Goal: Information Seeking & Learning: Compare options

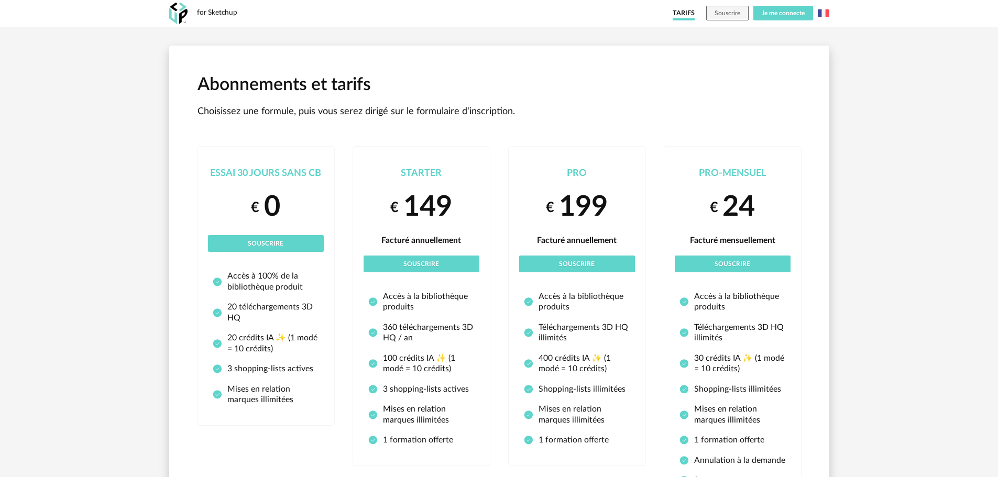
click at [774, 13] on span "Je me connecte" at bounding box center [782, 13] width 43 height 6
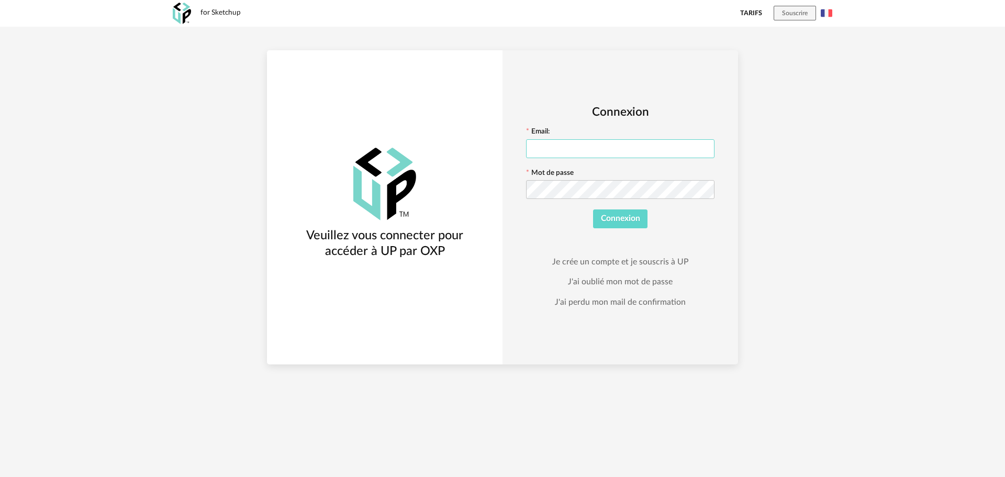
type input "**********"
click at [609, 216] on span "Connexion" at bounding box center [620, 218] width 39 height 8
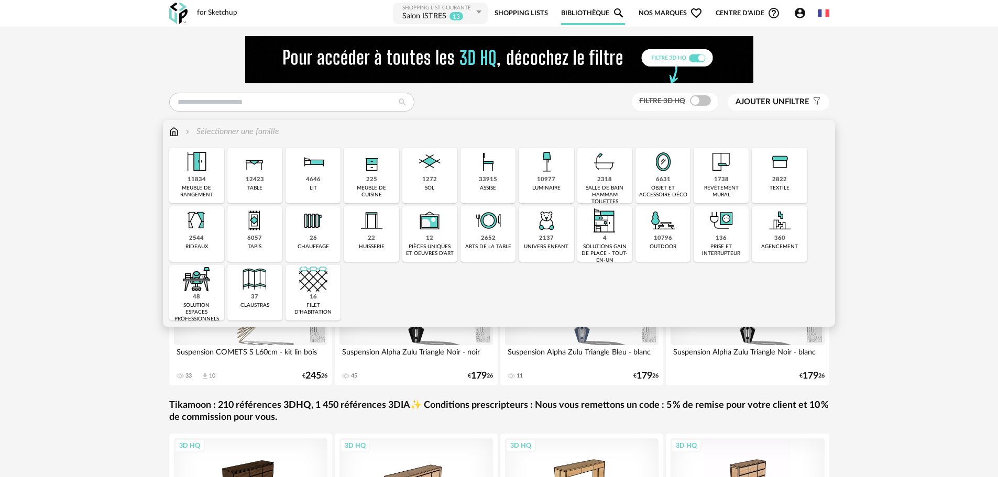
click at [531, 183] on div "10977 luminaire" at bounding box center [545, 176] width 55 height 56
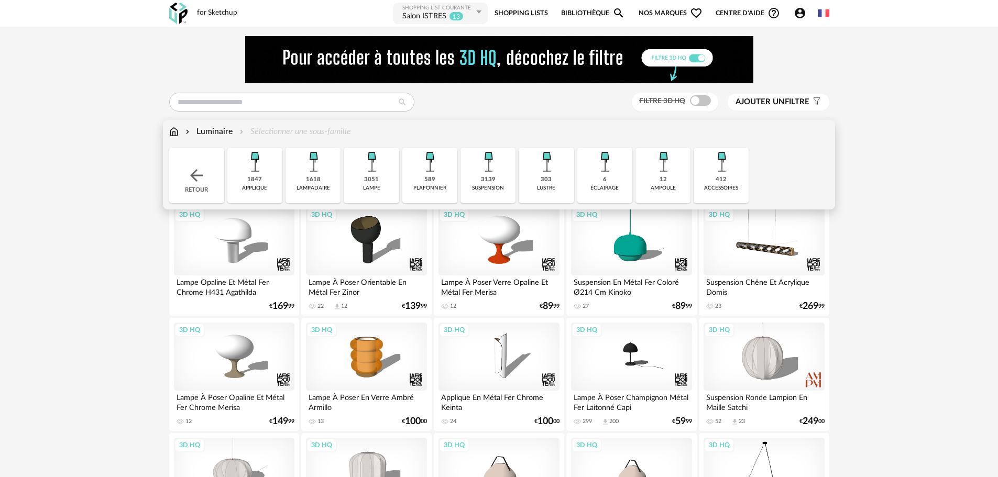
click at [486, 179] on div "3139" at bounding box center [488, 180] width 15 height 8
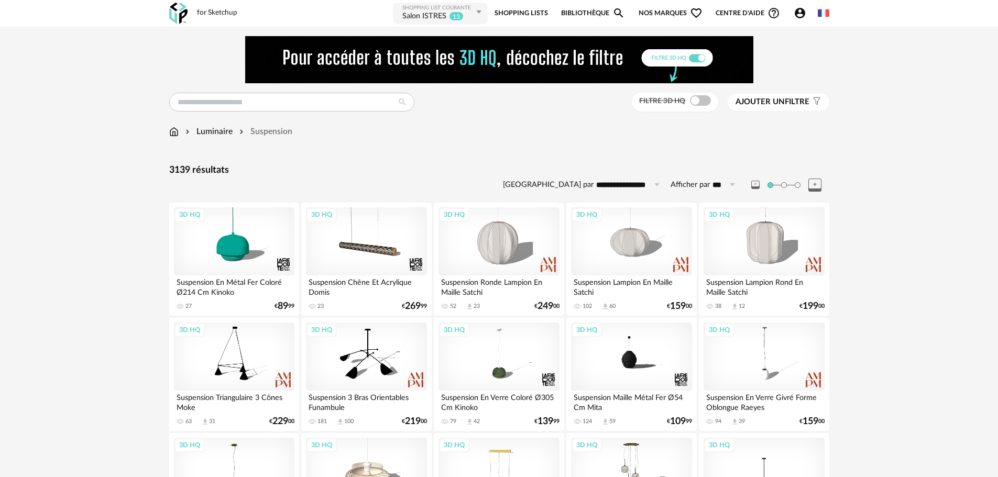
click at [621, 188] on input "**********" at bounding box center [629, 184] width 72 height 17
click at [639, 228] on span "Prix croissant" at bounding box center [632, 229] width 56 height 9
type input "**********"
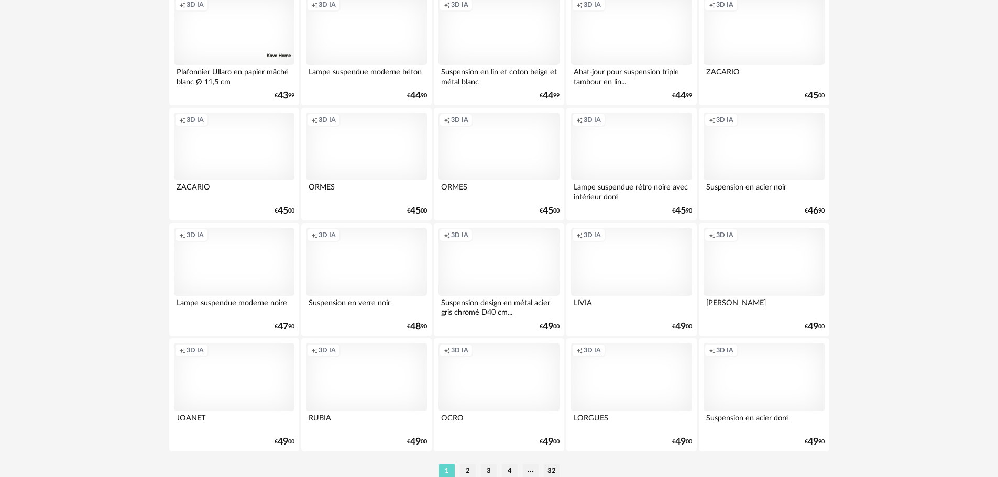
scroll to position [2099, 0]
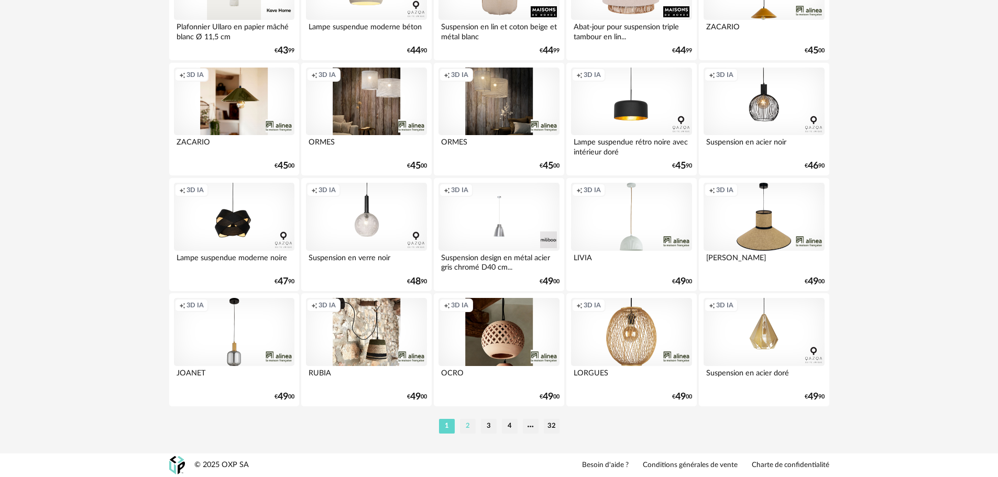
click at [471, 430] on li "2" at bounding box center [468, 426] width 16 height 15
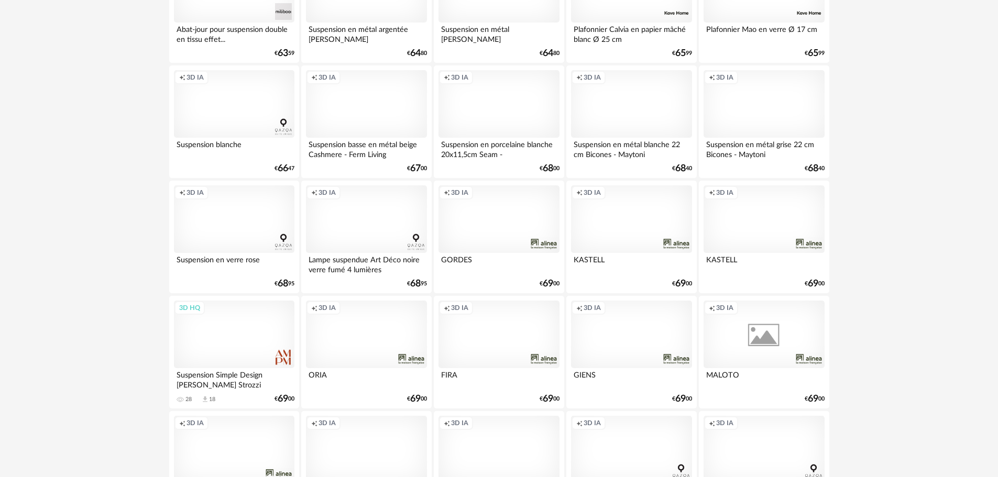
scroll to position [1780, 0]
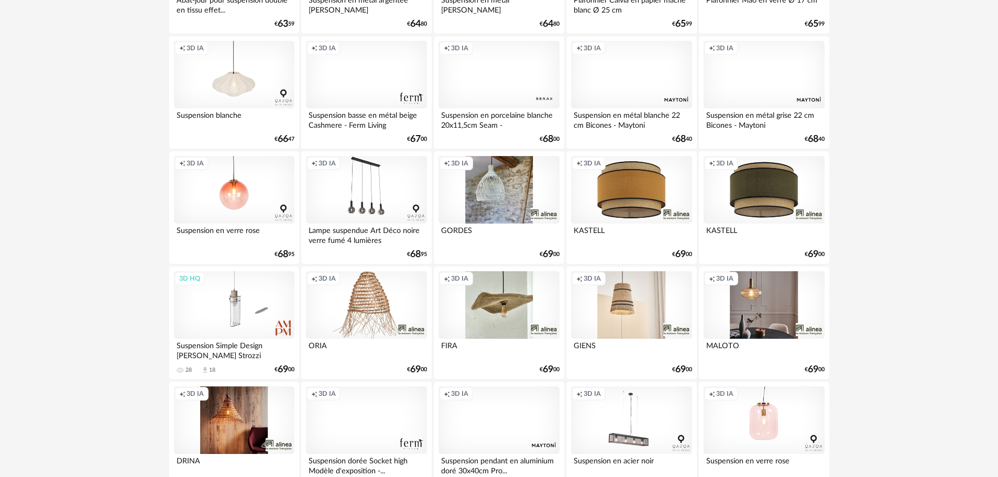
click at [257, 81] on div "Creation icon 3D IA" at bounding box center [234, 75] width 120 height 68
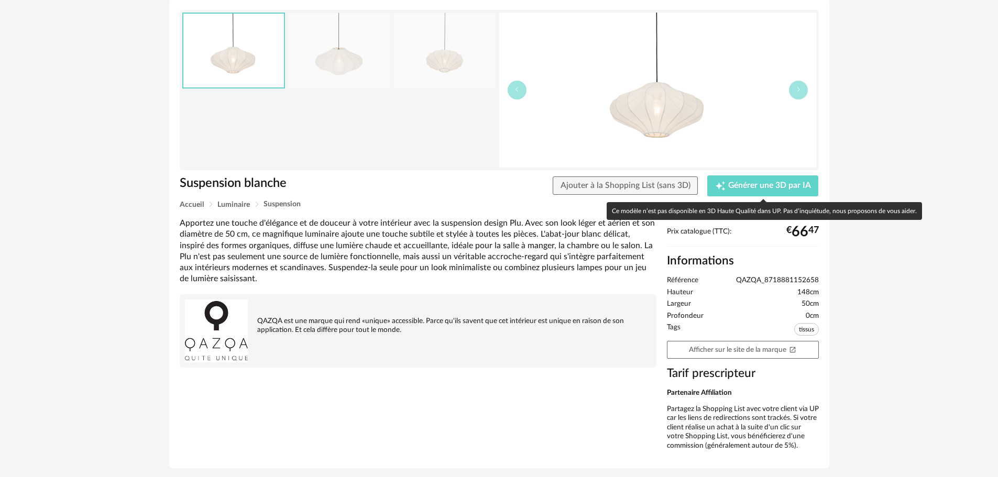
scroll to position [50, 0]
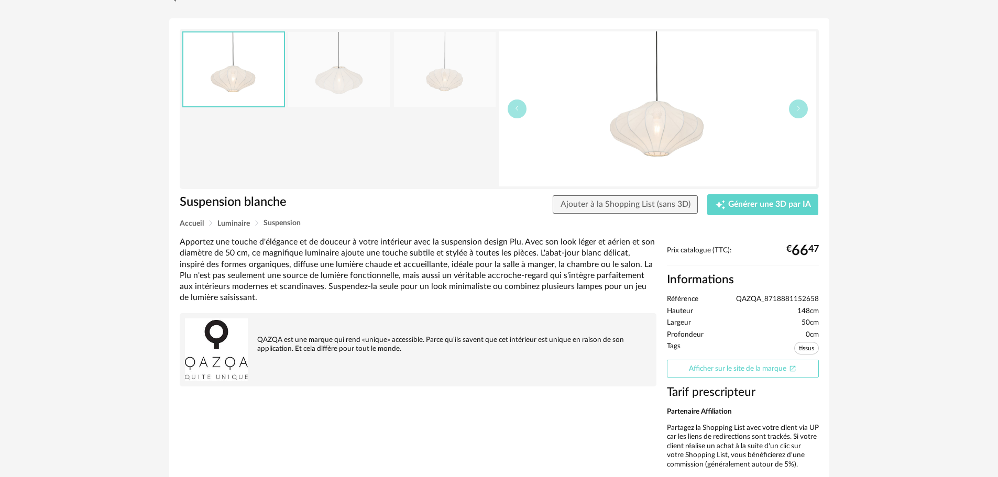
click at [768, 369] on link "Afficher sur le site de la marque Open In New icon" at bounding box center [743, 369] width 152 height 18
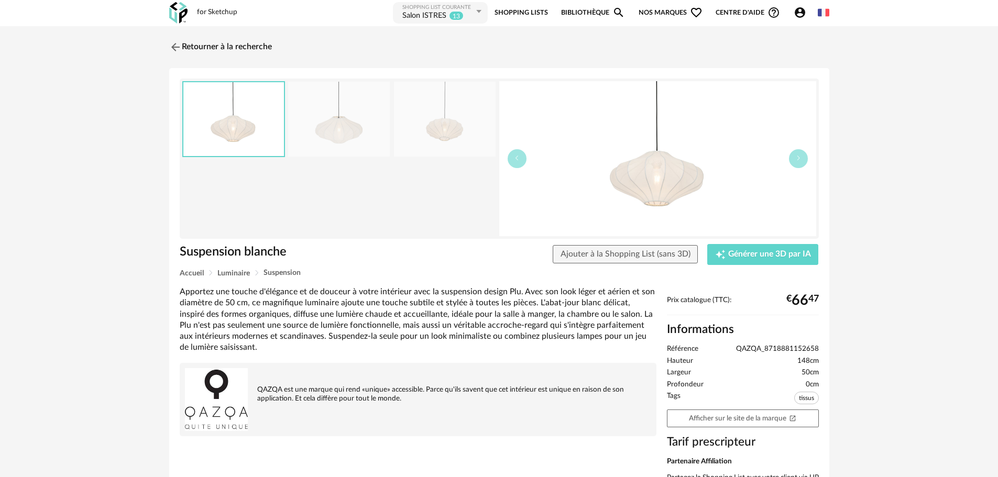
scroll to position [0, 0]
click at [226, 47] on link "Retourner à la recherche" at bounding box center [218, 47] width 103 height 23
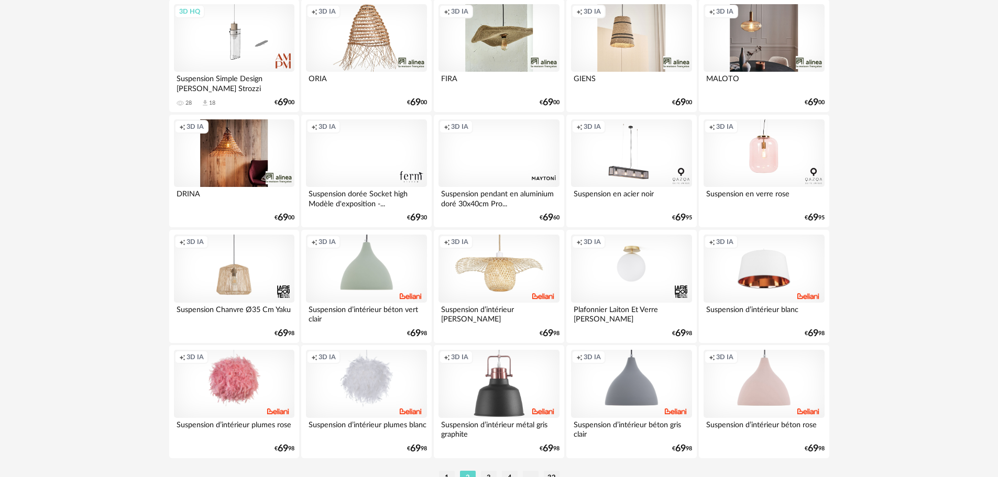
scroll to position [2099, 0]
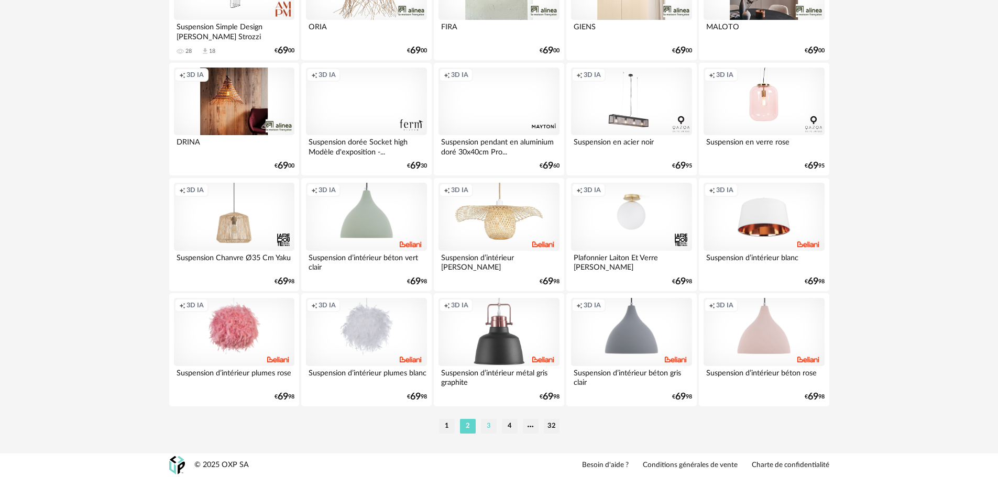
click at [485, 425] on li "3" at bounding box center [489, 426] width 16 height 15
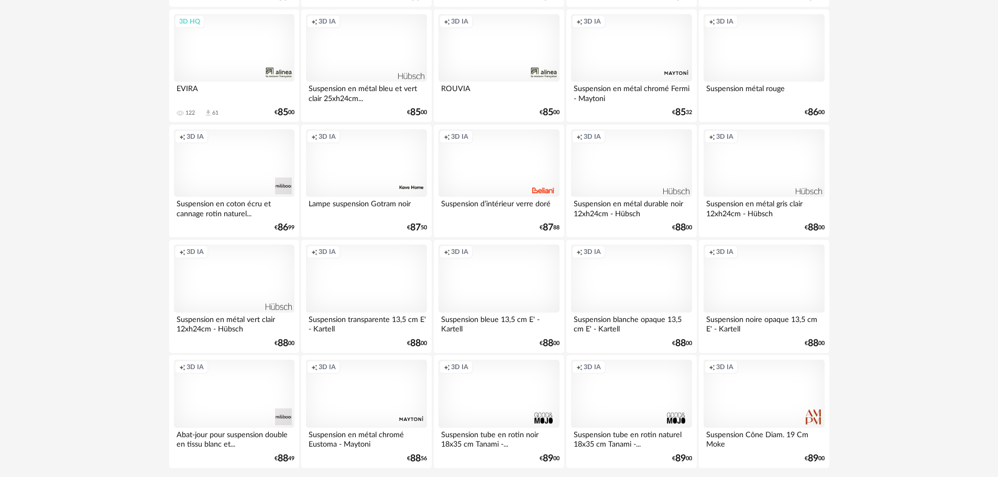
scroll to position [2095, 0]
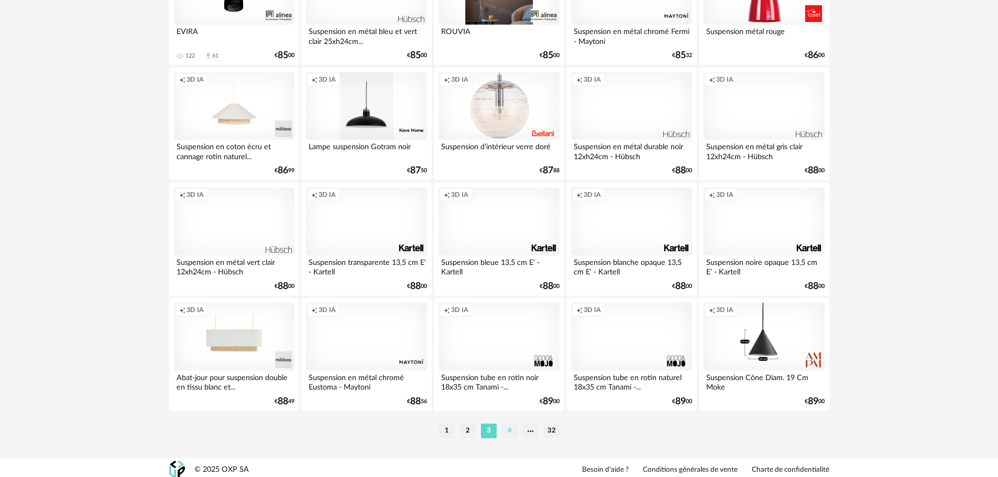
click at [511, 428] on li "4" at bounding box center [510, 431] width 16 height 15
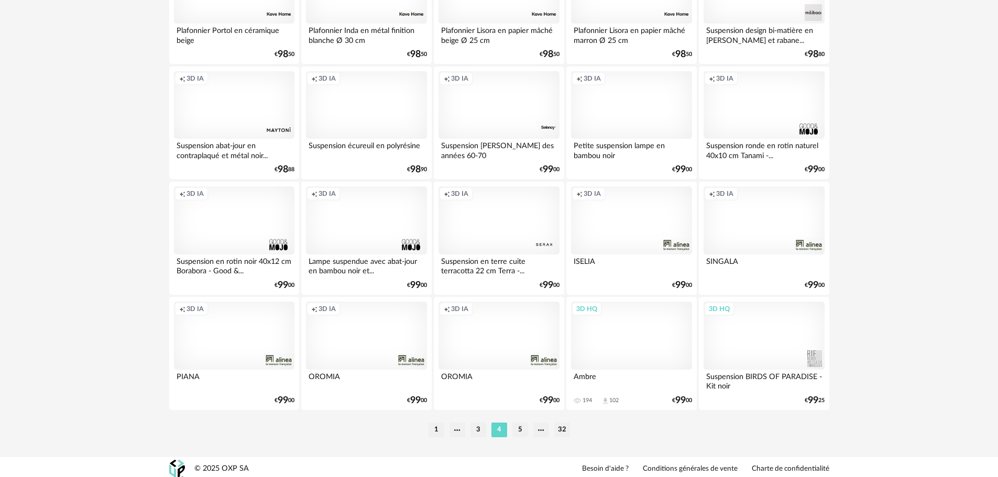
scroll to position [2099, 0]
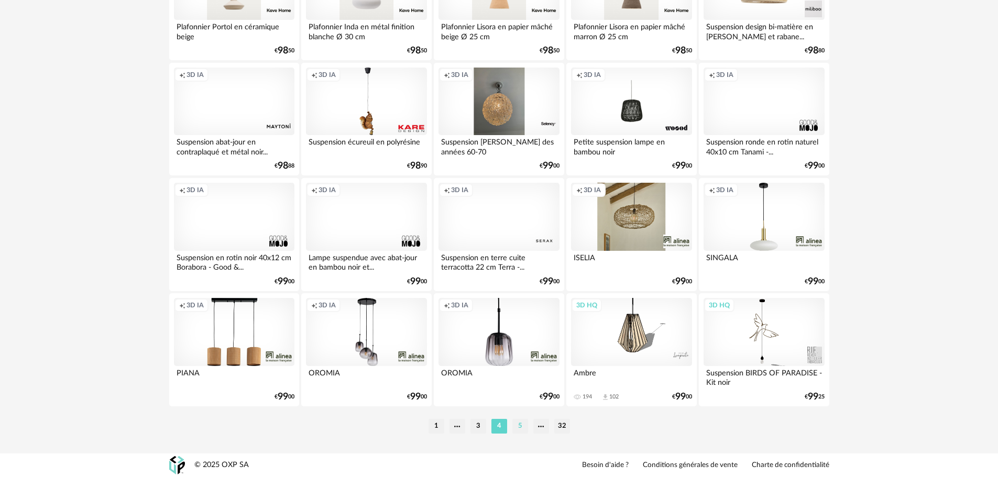
click at [519, 426] on li "5" at bounding box center [520, 426] width 16 height 15
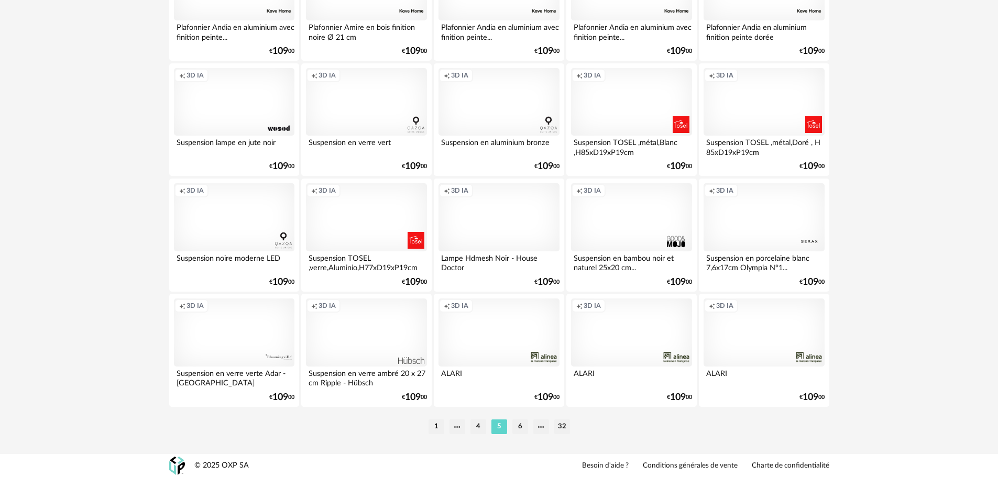
scroll to position [2099, 0]
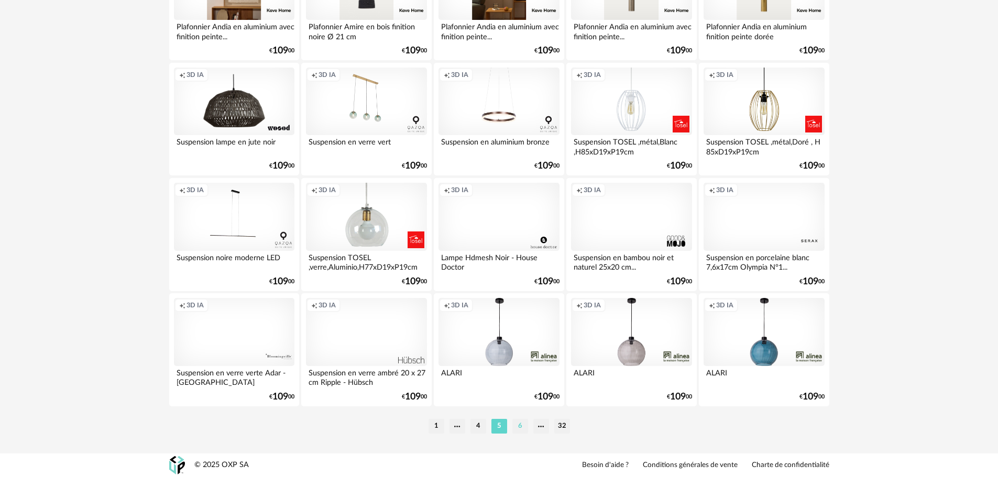
click at [521, 433] on li "6" at bounding box center [520, 426] width 16 height 15
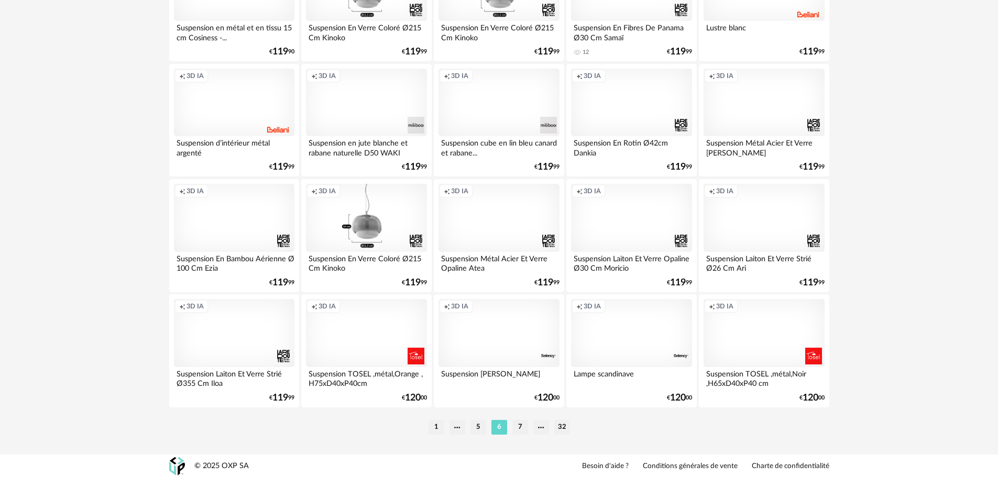
scroll to position [2099, 0]
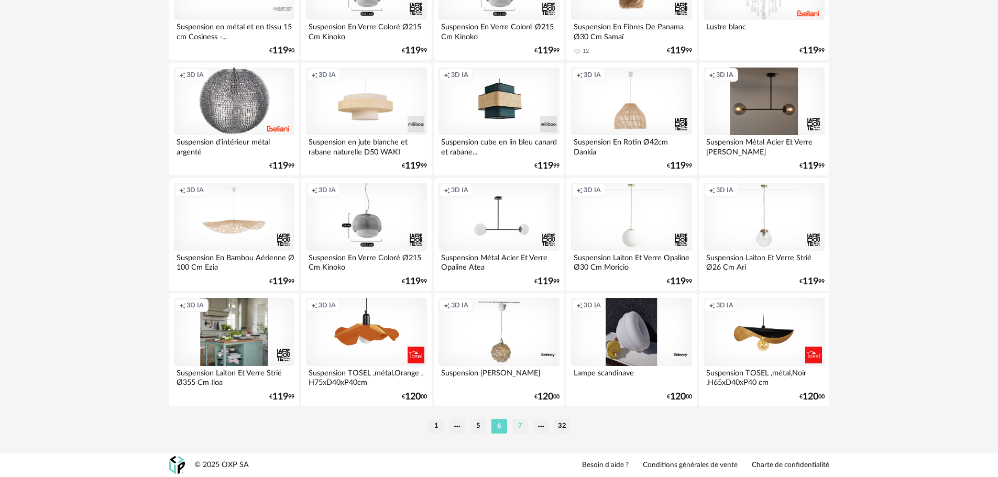
click at [523, 426] on li "7" at bounding box center [520, 426] width 16 height 15
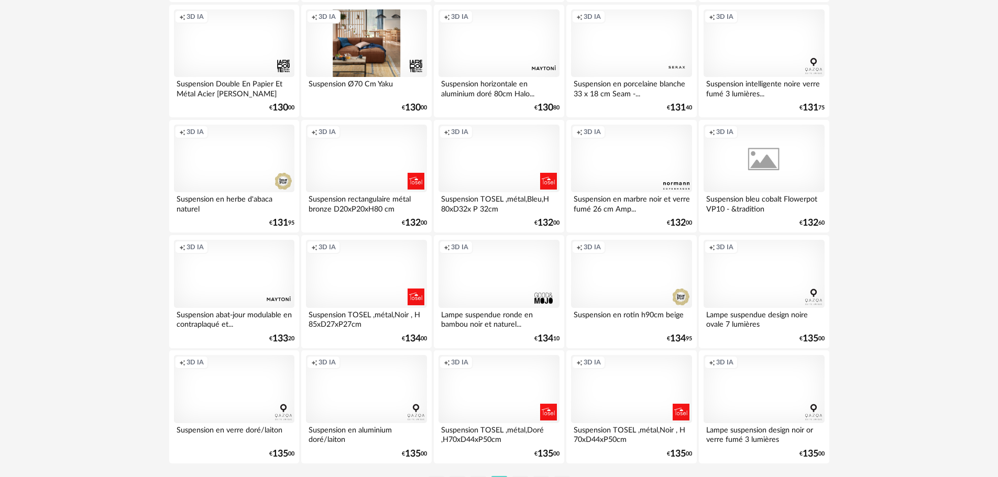
scroll to position [2099, 0]
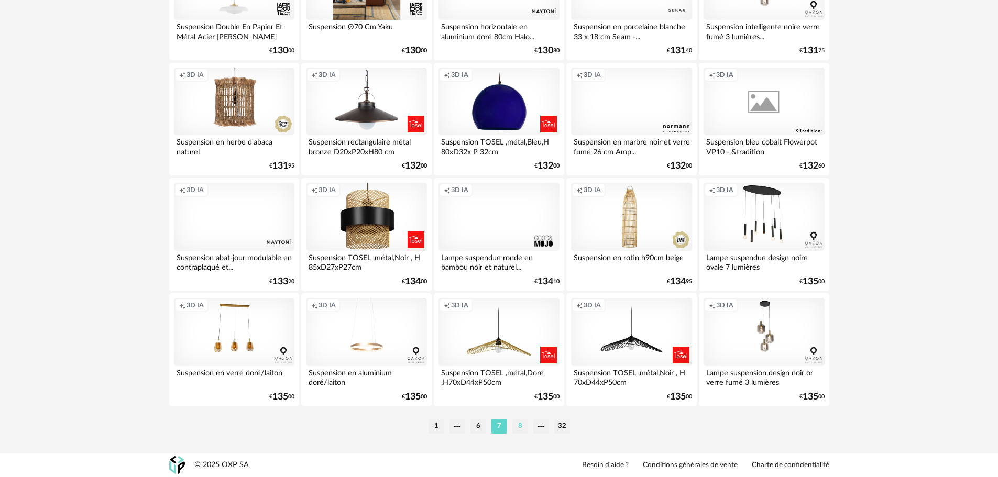
click at [522, 428] on li "8" at bounding box center [520, 426] width 16 height 15
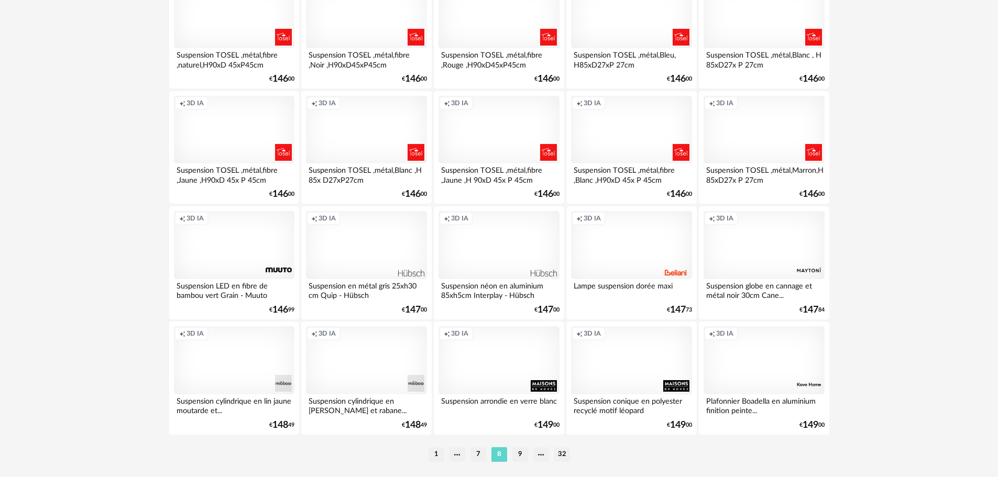
scroll to position [2099, 0]
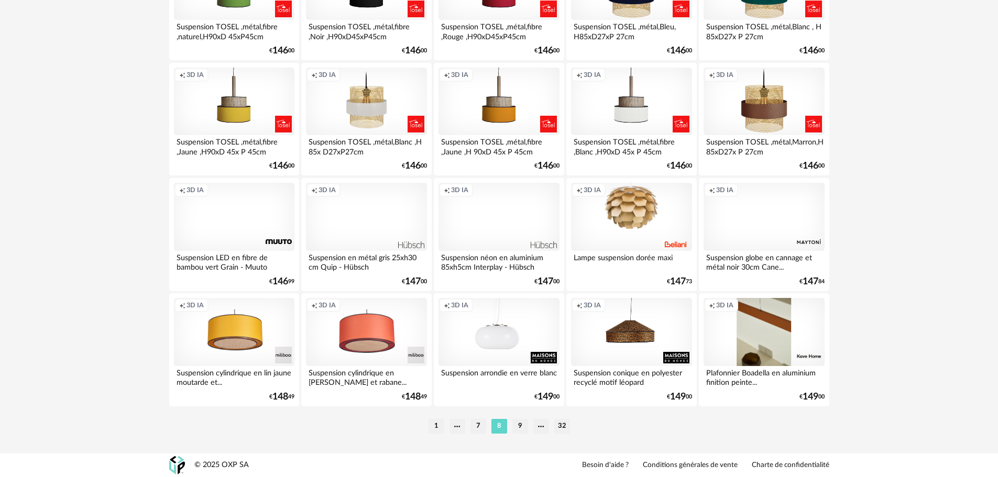
drag, startPoint x: 521, startPoint y: 430, endPoint x: 565, endPoint y: 404, distance: 51.0
click at [521, 430] on li "9" at bounding box center [520, 426] width 16 height 15
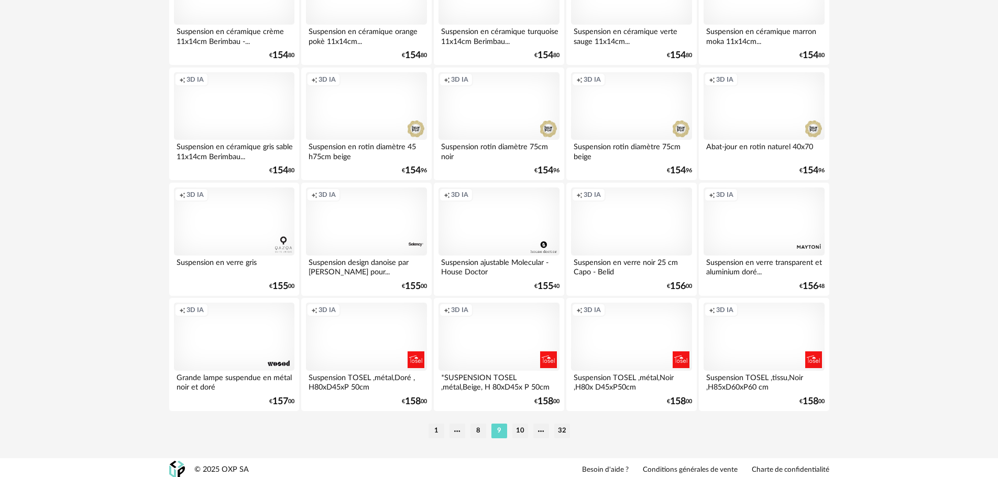
scroll to position [2099, 0]
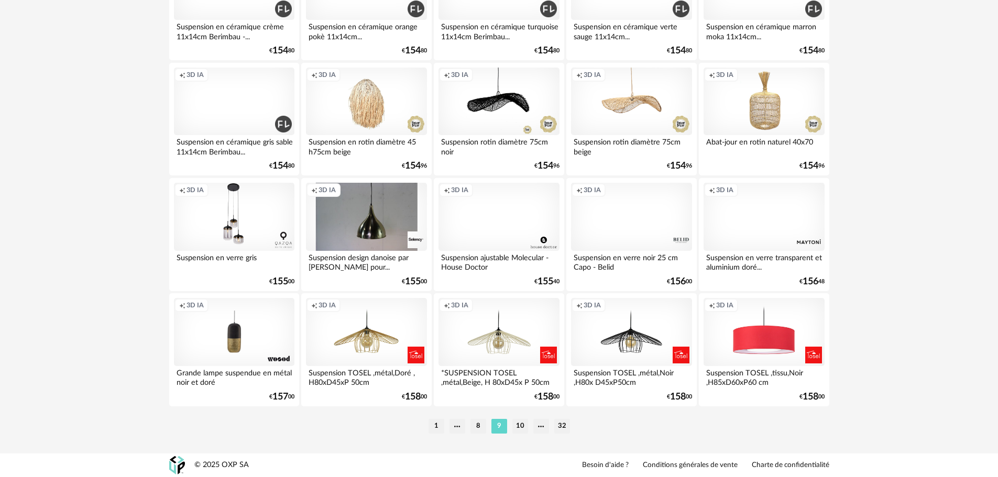
drag, startPoint x: 519, startPoint y: 426, endPoint x: 584, endPoint y: 410, distance: 66.9
click at [519, 426] on li "10" at bounding box center [520, 426] width 16 height 15
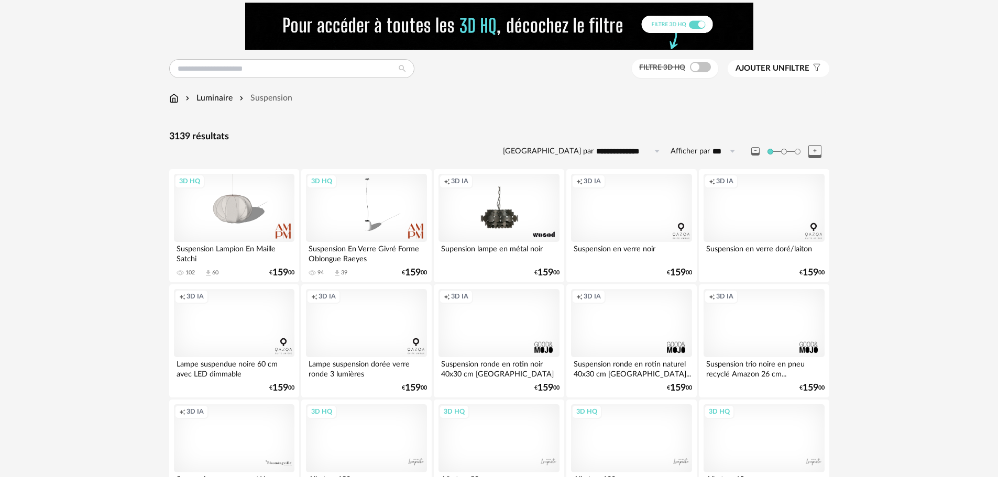
scroll to position [52, 0]
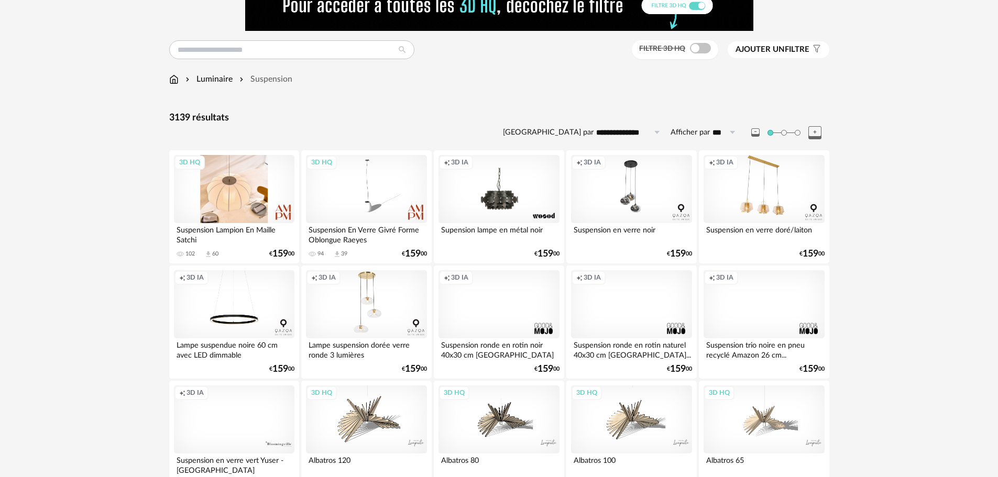
click at [252, 202] on div "3D HQ" at bounding box center [234, 189] width 120 height 68
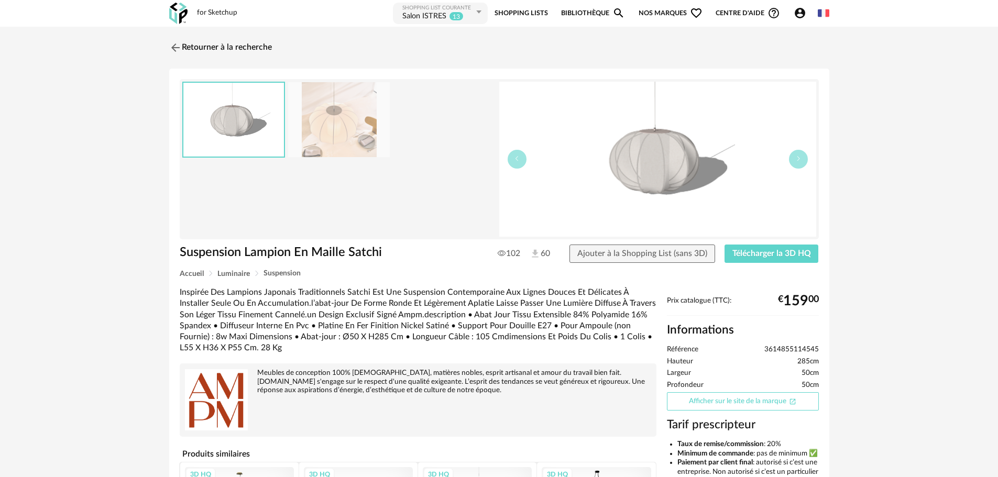
click at [768, 400] on link "Afficher sur le site de la marque Open In New icon" at bounding box center [743, 401] width 152 height 18
click at [225, 48] on link "Retourner à la recherche" at bounding box center [218, 47] width 103 height 23
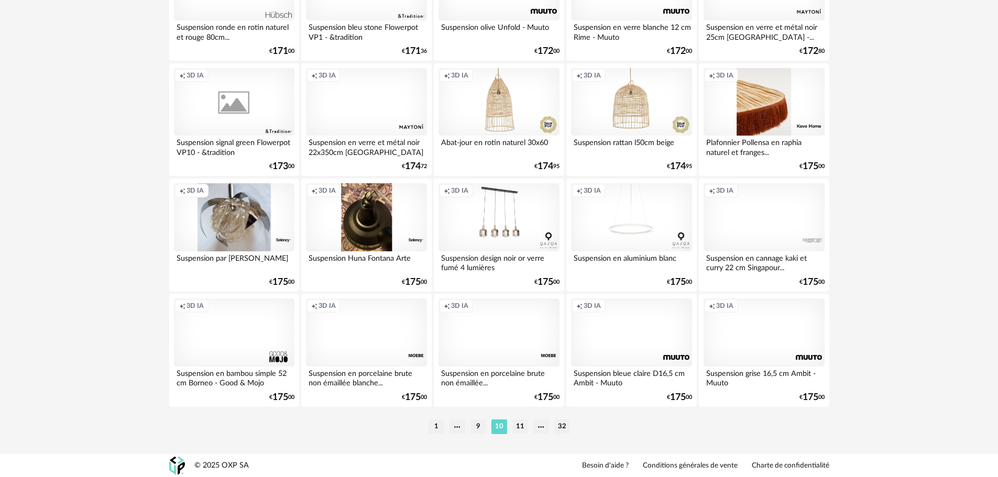
scroll to position [2099, 0]
click at [524, 428] on li "11" at bounding box center [520, 426] width 16 height 15
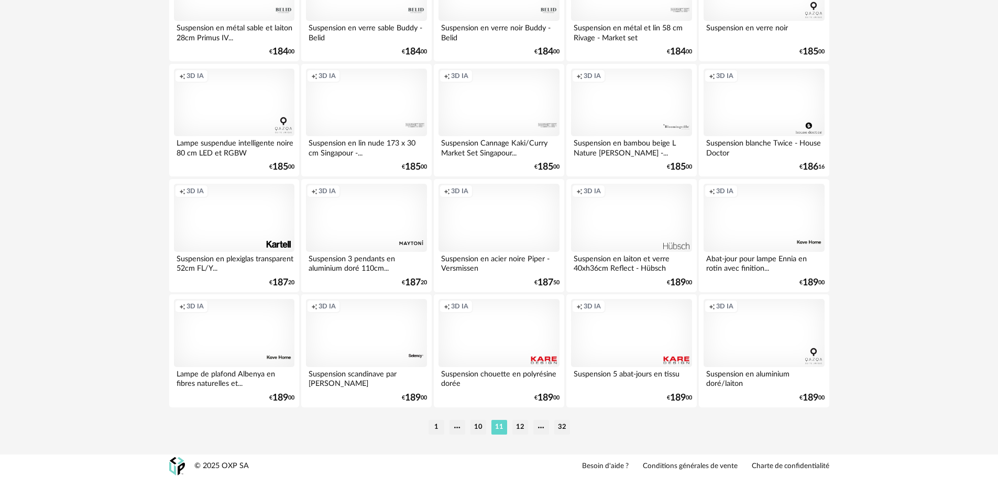
scroll to position [2099, 0]
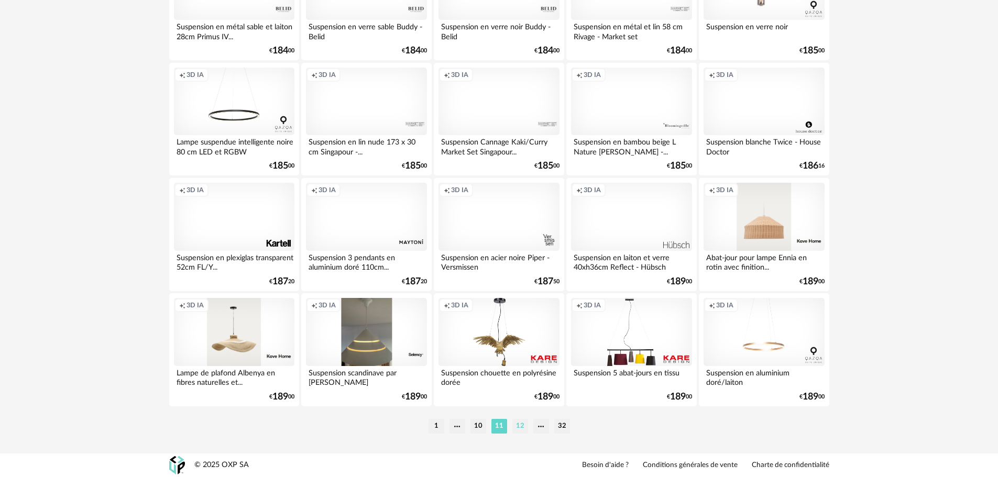
click at [526, 425] on li "12" at bounding box center [520, 426] width 16 height 15
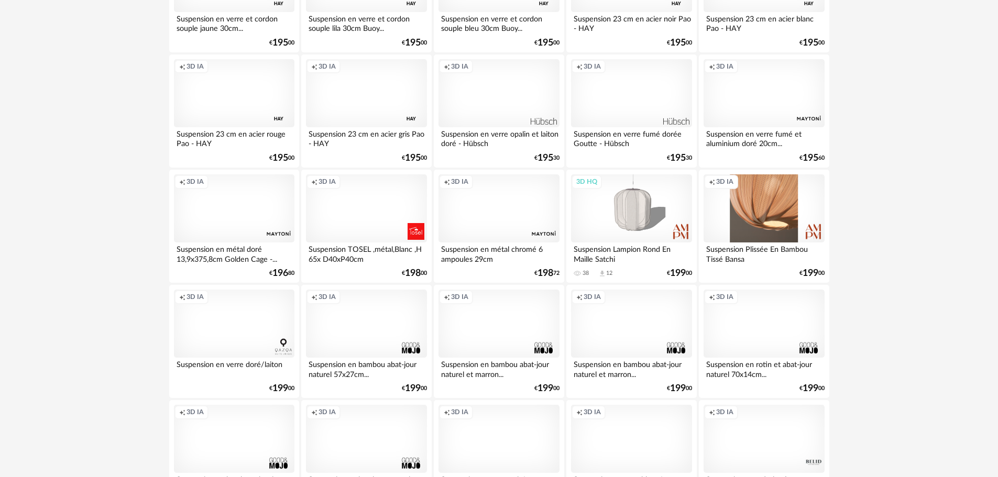
scroll to position [1204, 0]
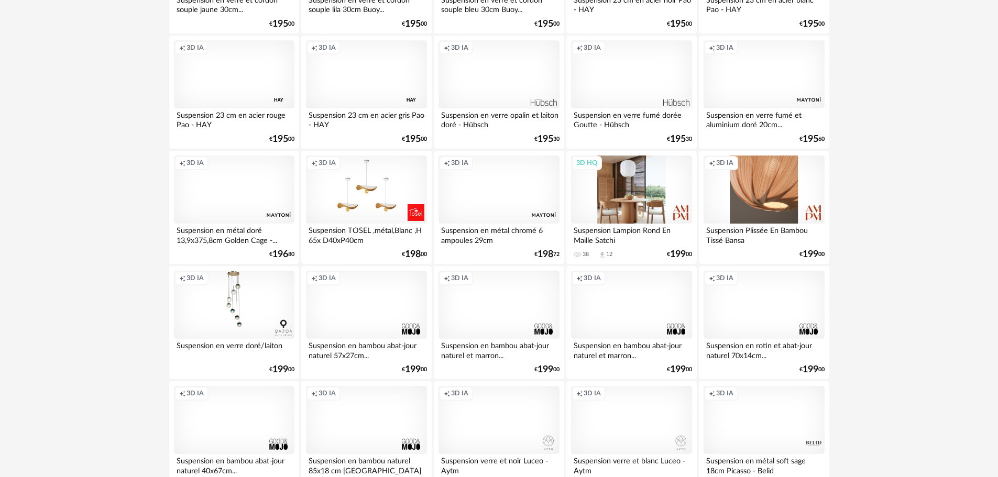
click at [659, 200] on div "3D HQ" at bounding box center [631, 190] width 120 height 68
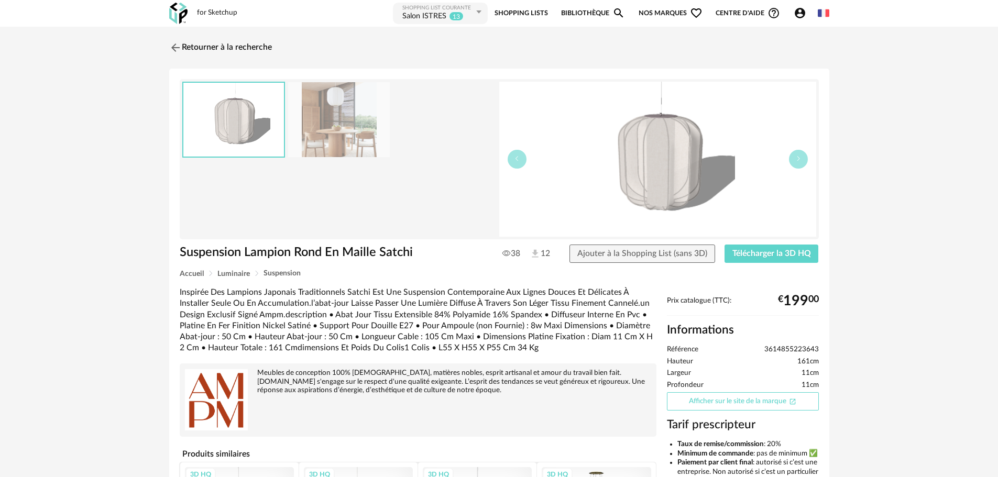
click at [762, 405] on link "Afficher sur le site de la marque Open In New icon" at bounding box center [743, 401] width 152 height 18
click at [212, 44] on link "Retourner à la recherche" at bounding box center [218, 47] width 103 height 23
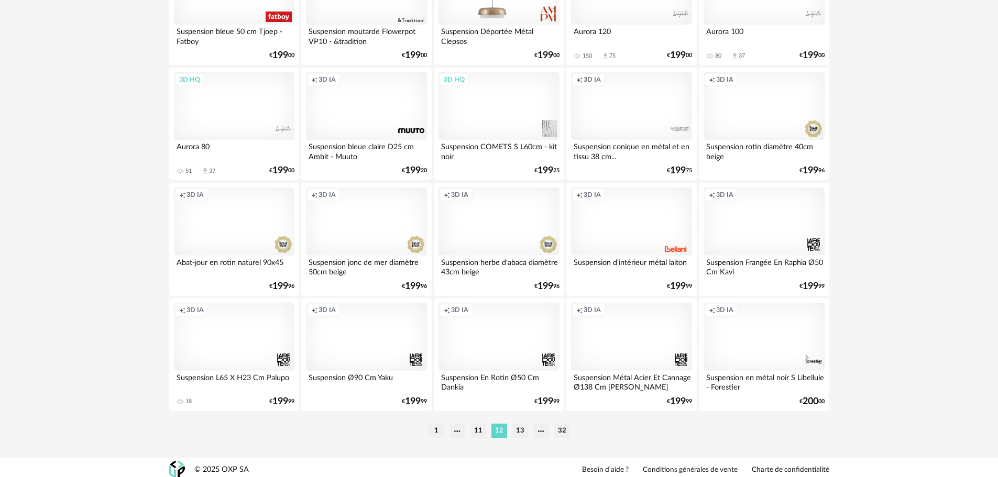
scroll to position [2099, 0]
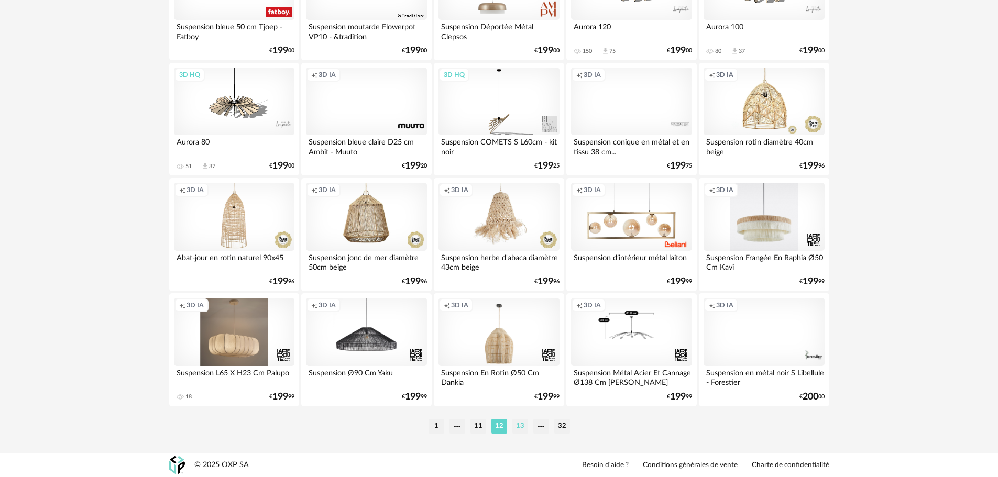
click at [518, 429] on li "13" at bounding box center [520, 426] width 16 height 15
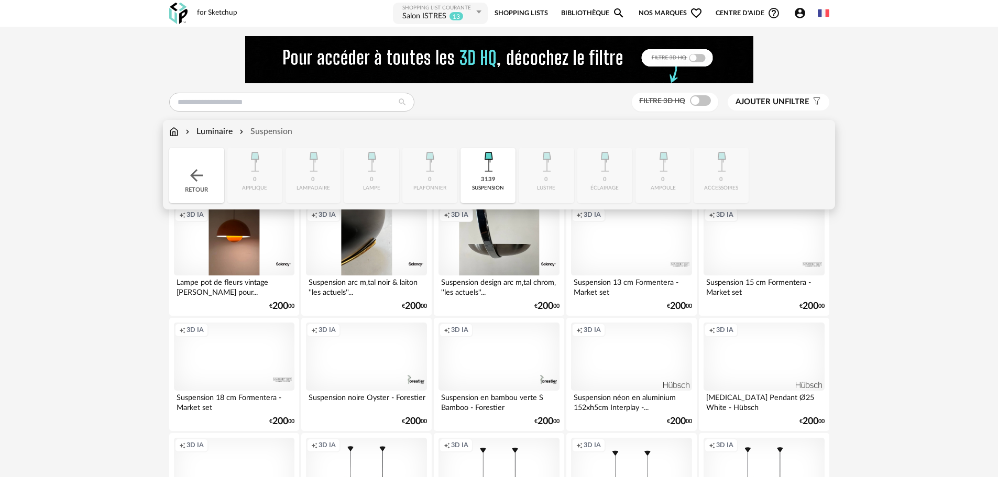
click at [207, 133] on div "Luminaire" at bounding box center [207, 132] width 49 height 12
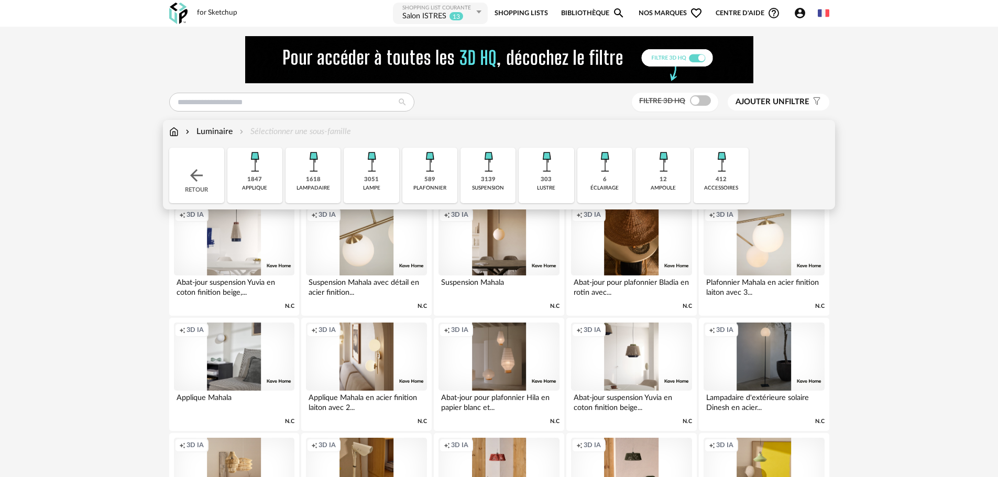
click at [258, 173] on img at bounding box center [254, 162] width 28 height 28
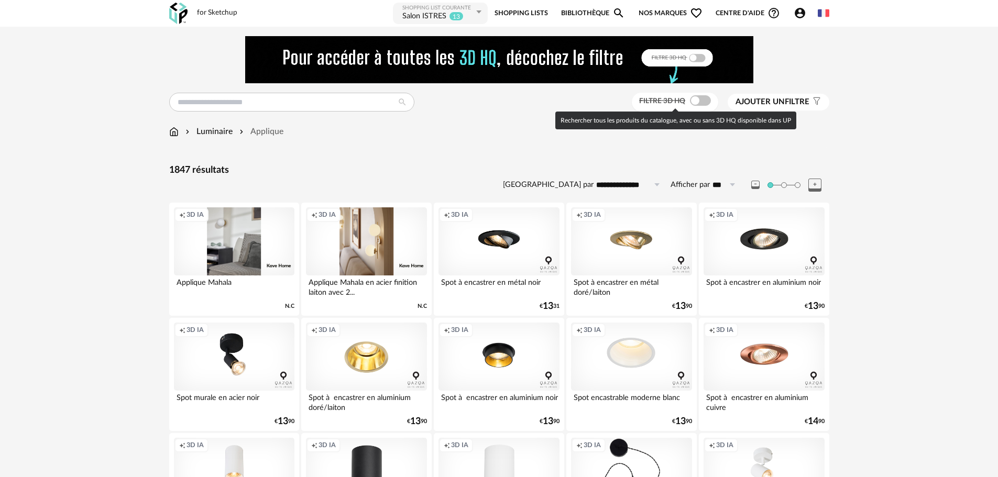
click at [693, 101] on span at bounding box center [700, 100] width 21 height 10
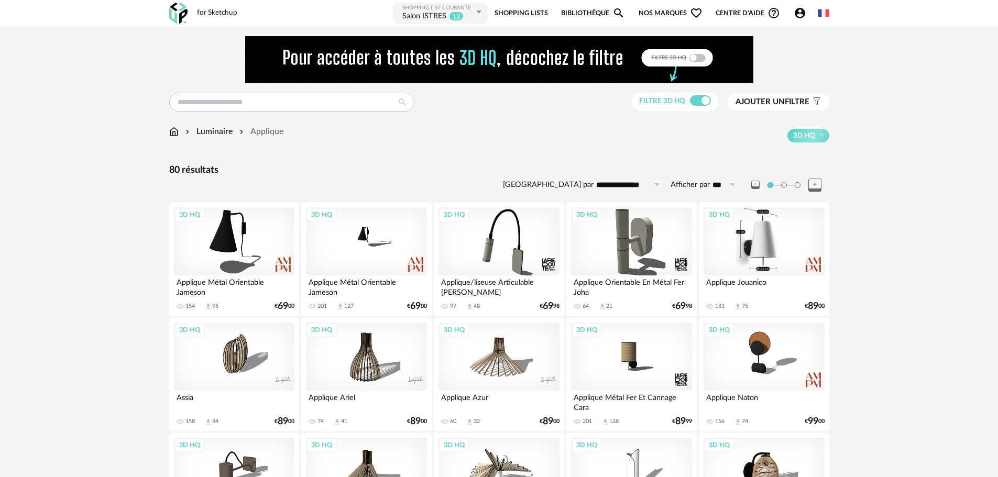
click at [763, 242] on div "3D HQ" at bounding box center [763, 241] width 120 height 68
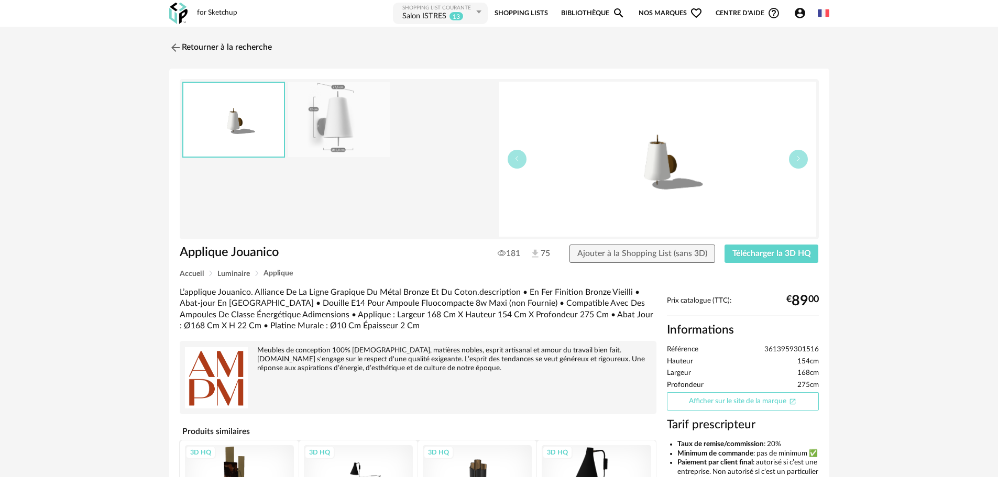
click at [751, 404] on link "Afficher sur le site de la marque Open In New icon" at bounding box center [743, 401] width 152 height 18
click at [216, 48] on link "Retourner à la recherche" at bounding box center [218, 47] width 103 height 23
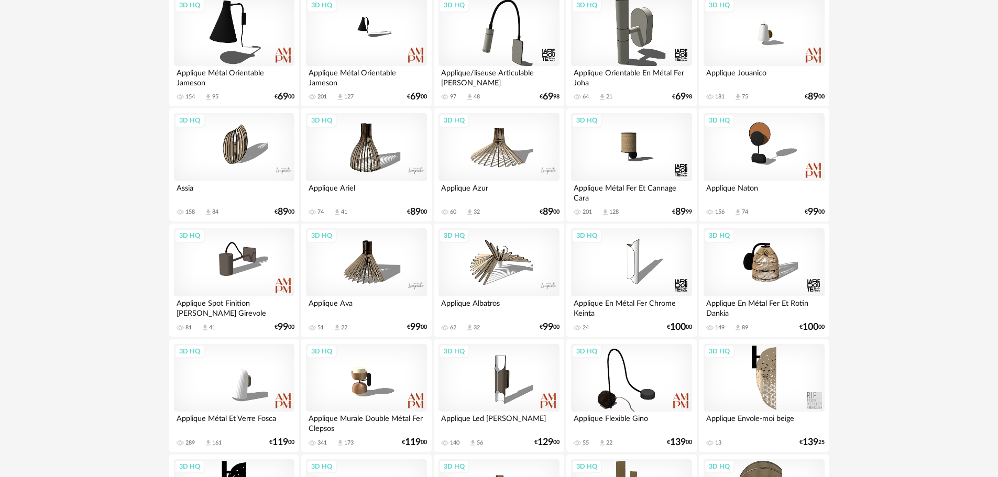
scroll to position [262, 0]
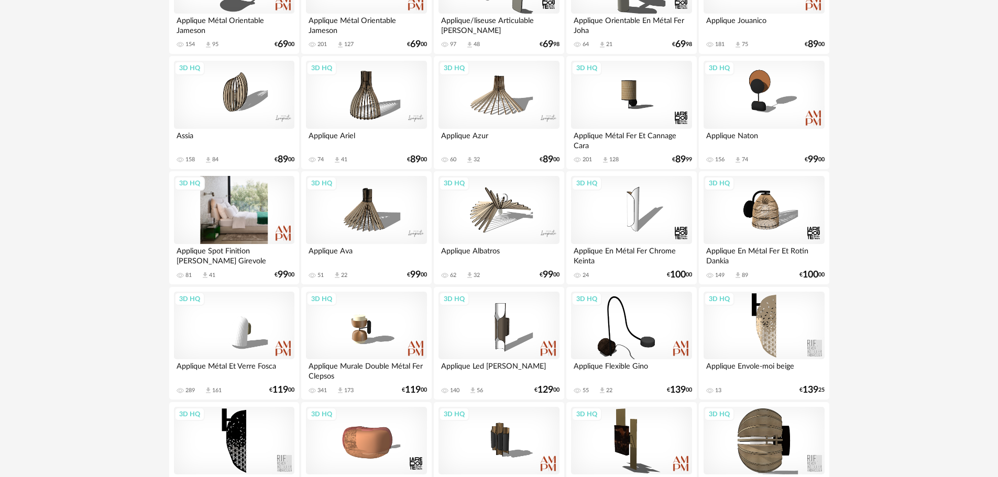
click at [239, 206] on div "3D HQ" at bounding box center [234, 210] width 120 height 68
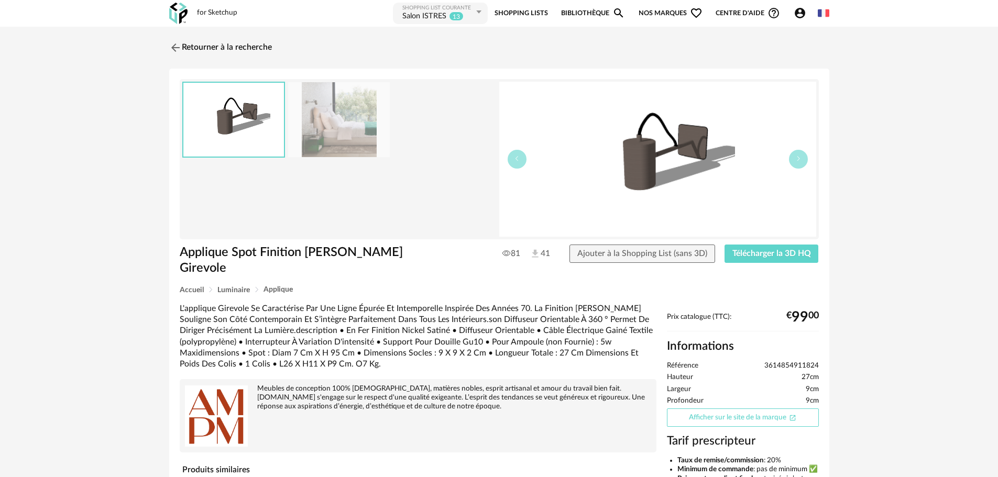
click at [777, 408] on link "Afficher sur le site de la marque Open In New icon" at bounding box center [743, 417] width 152 height 18
click at [238, 46] on link "Retourner à la recherche" at bounding box center [218, 47] width 103 height 23
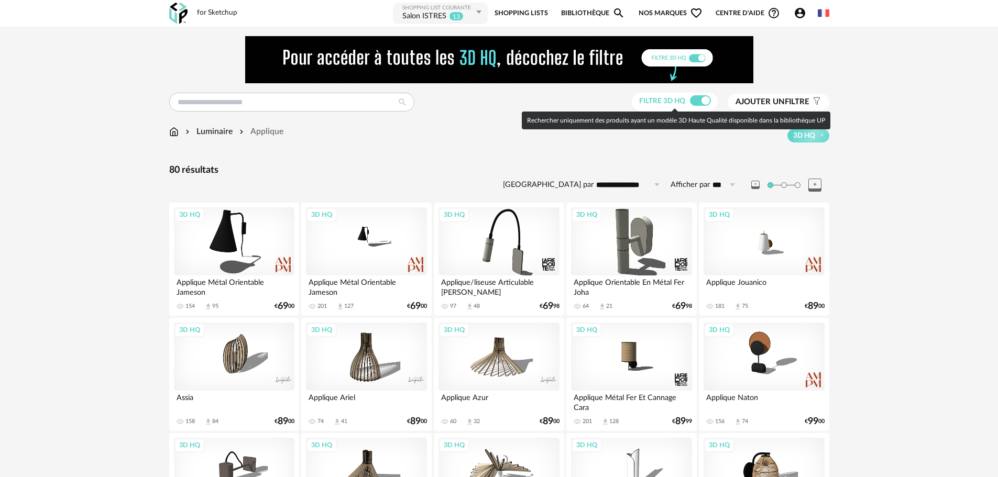
click at [701, 99] on span at bounding box center [700, 100] width 21 height 10
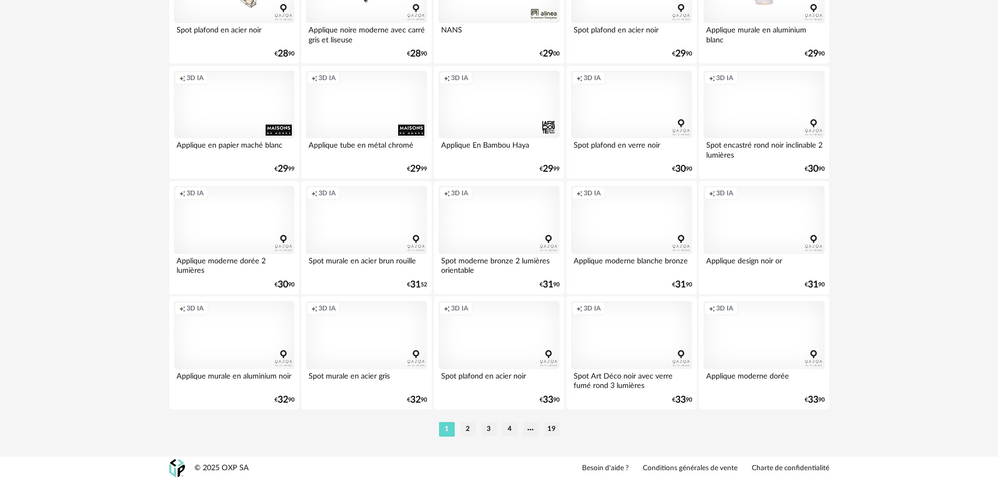
scroll to position [2099, 0]
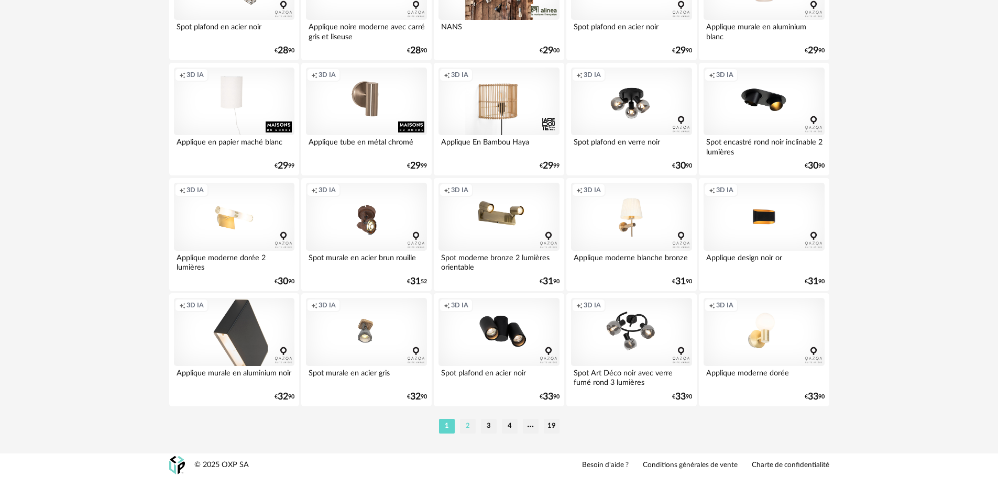
click at [467, 422] on li "2" at bounding box center [468, 426] width 16 height 15
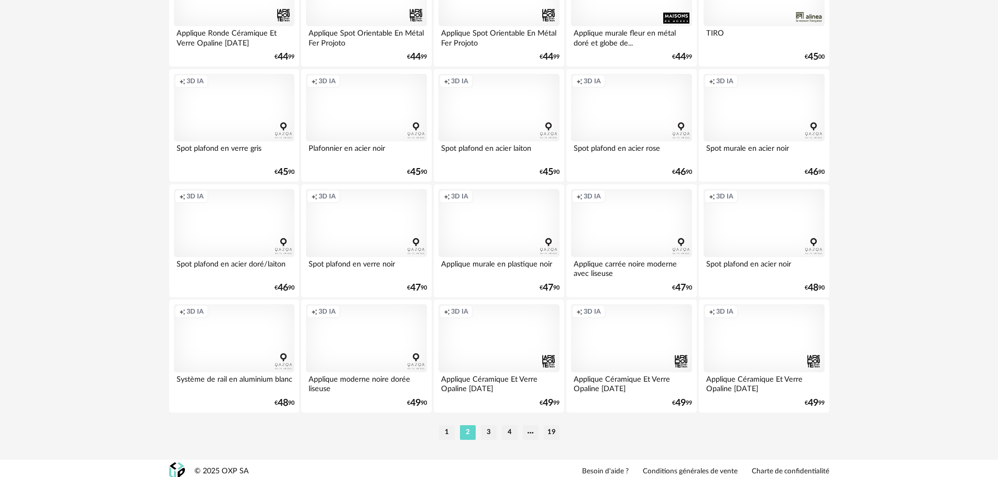
scroll to position [2095, 0]
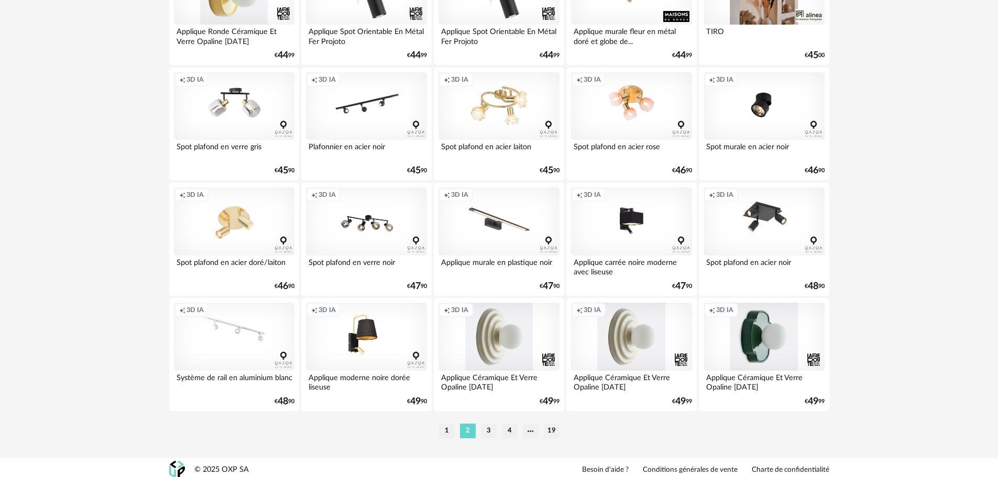
click at [514, 347] on div "Creation icon 3D IA" at bounding box center [498, 337] width 120 height 68
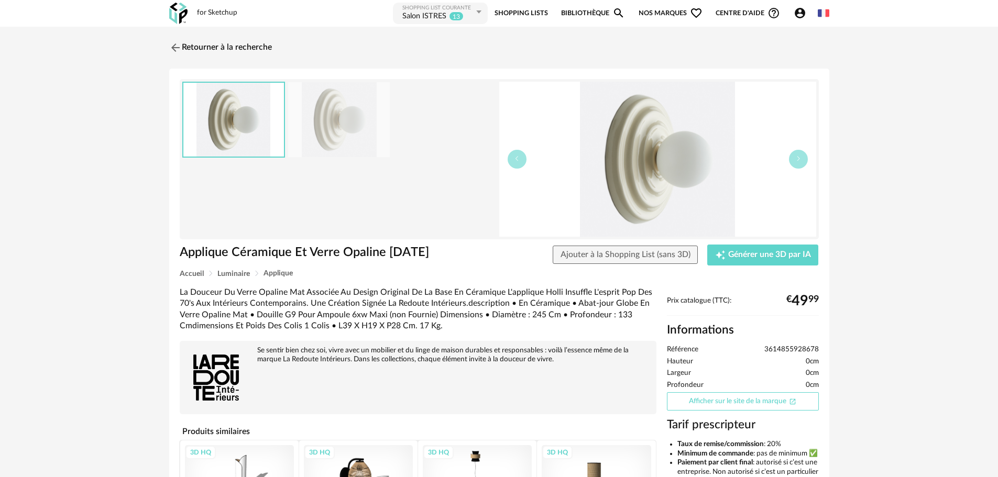
click at [743, 394] on link "Afficher sur le site de la marque Open In New icon" at bounding box center [743, 401] width 152 height 18
click at [260, 47] on link "Retourner à la recherche" at bounding box center [218, 47] width 103 height 23
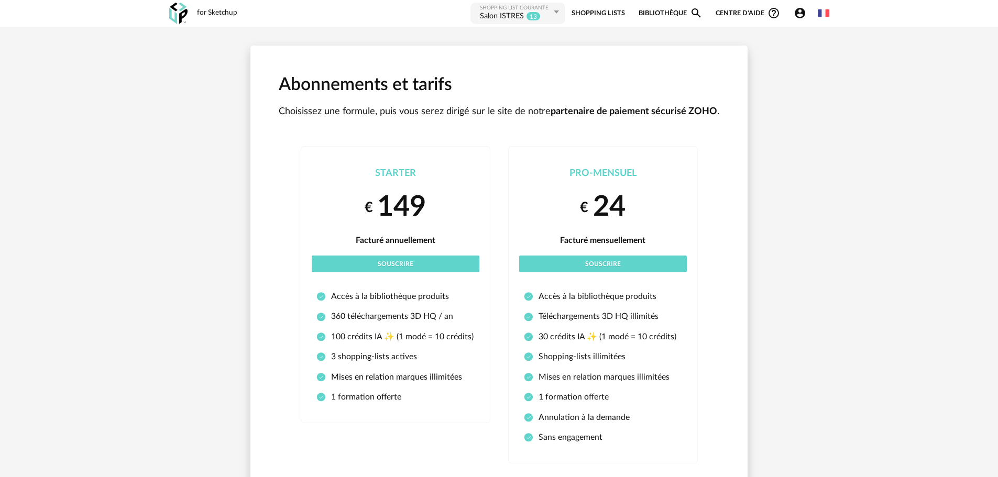
click at [661, 10] on link "Bibliothèque Magnify icon" at bounding box center [670, 14] width 64 height 24
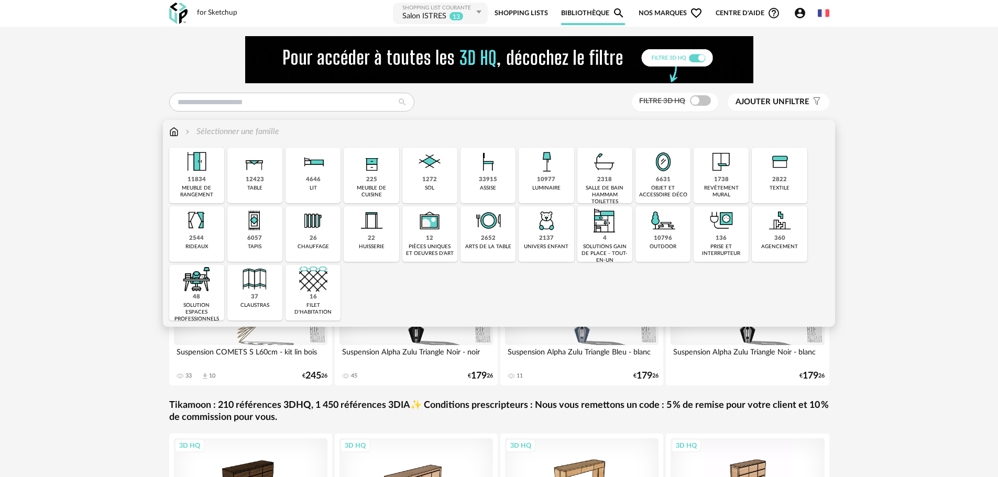
click at [484, 171] on img at bounding box center [488, 162] width 28 height 28
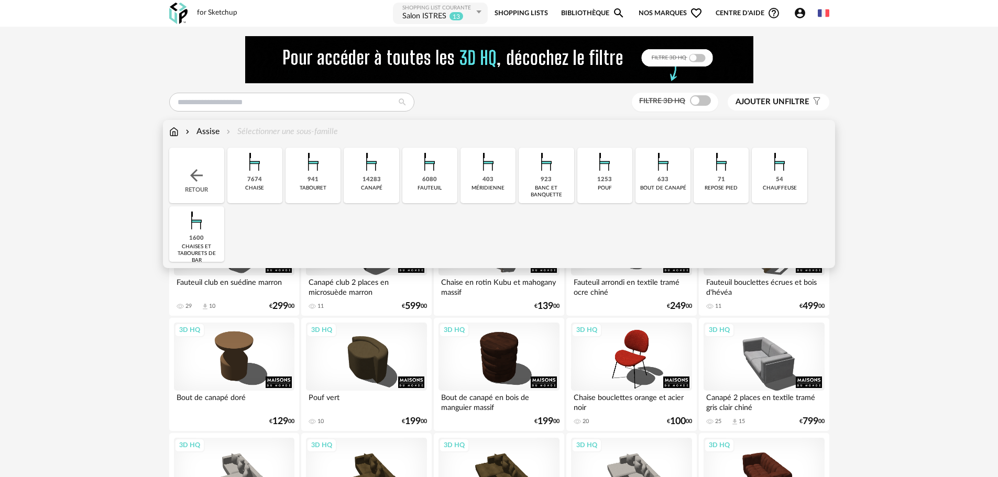
click at [267, 171] on img at bounding box center [254, 162] width 28 height 28
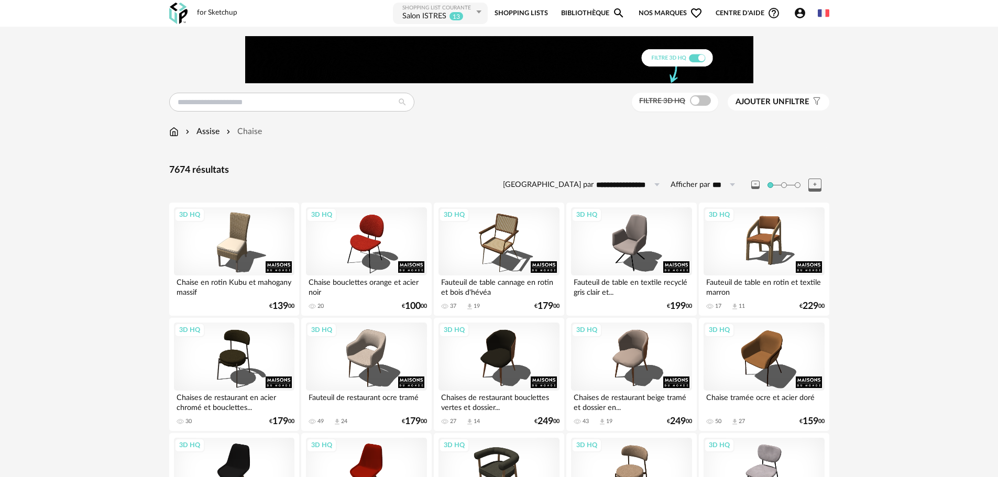
click at [650, 187] on icon at bounding box center [656, 184] width 13 height 17
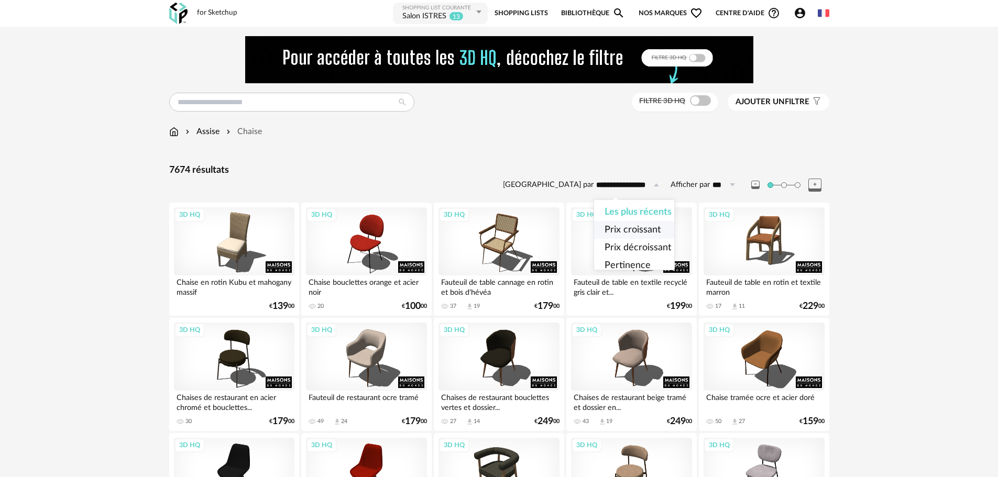
click at [639, 227] on span "Prix croissant" at bounding box center [632, 229] width 56 height 9
type input "**********"
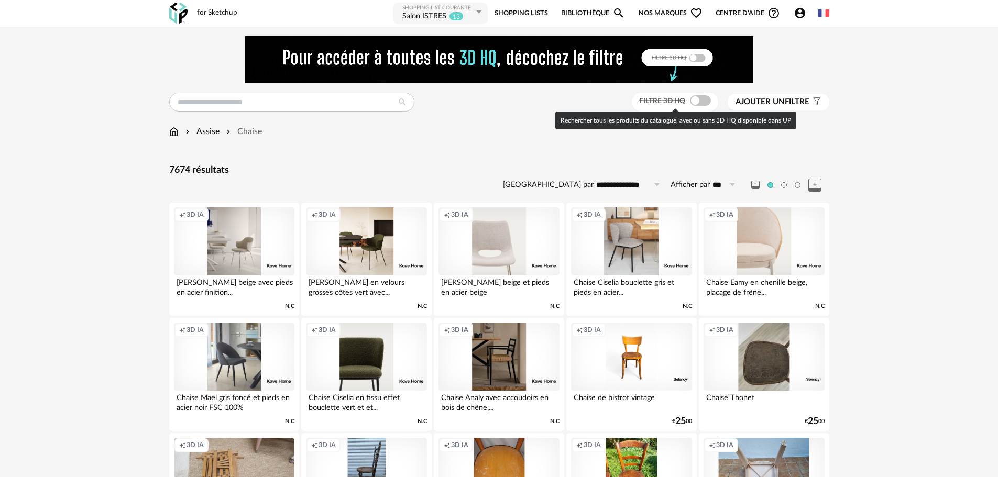
click at [694, 103] on span at bounding box center [700, 100] width 21 height 10
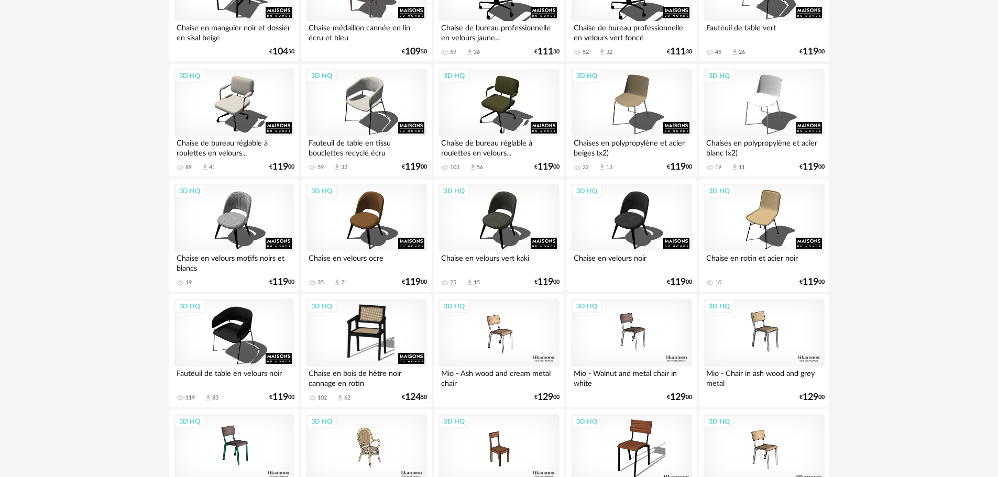
scroll to position [1733, 0]
